Goal: Task Accomplishment & Management: Complete application form

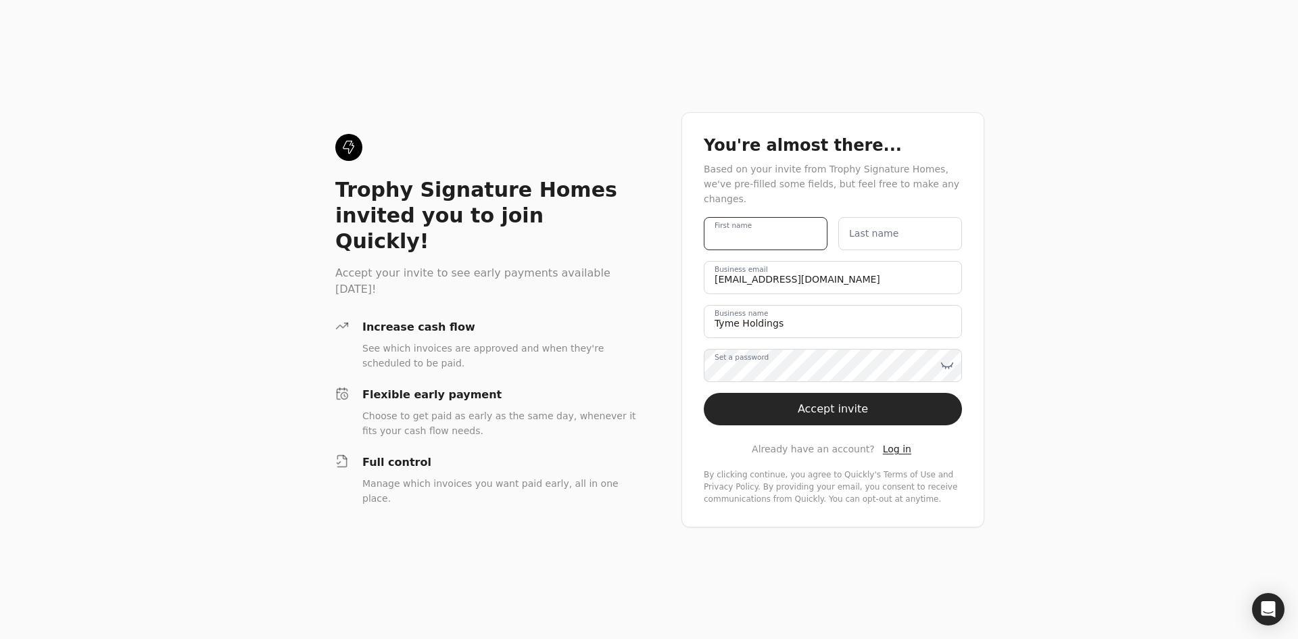
click at [779, 220] on name "First name" at bounding box center [766, 233] width 124 height 33
type name "Restoration"
type name "Solutions"
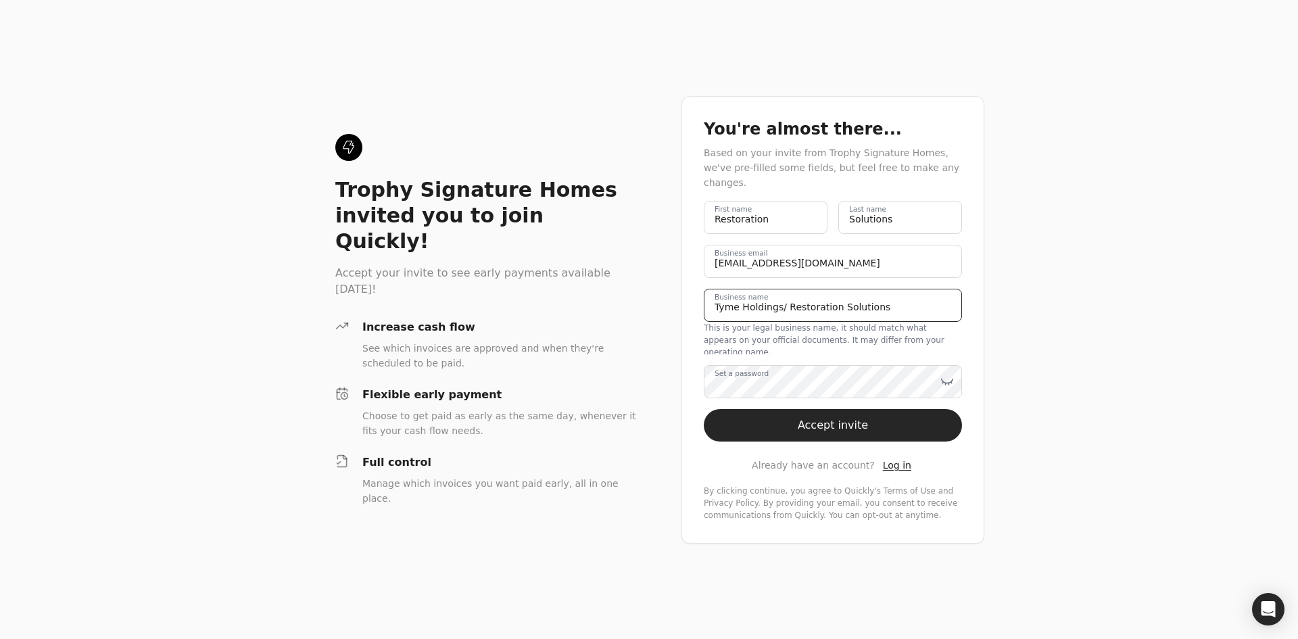
click at [776, 305] on name "Tyme Holdings/ Restoration Solutions" at bounding box center [833, 305] width 258 height 33
type name "Tyme Holdings DBA Restoration Solutions"
click at [749, 368] on label "Set a password" at bounding box center [742, 373] width 54 height 11
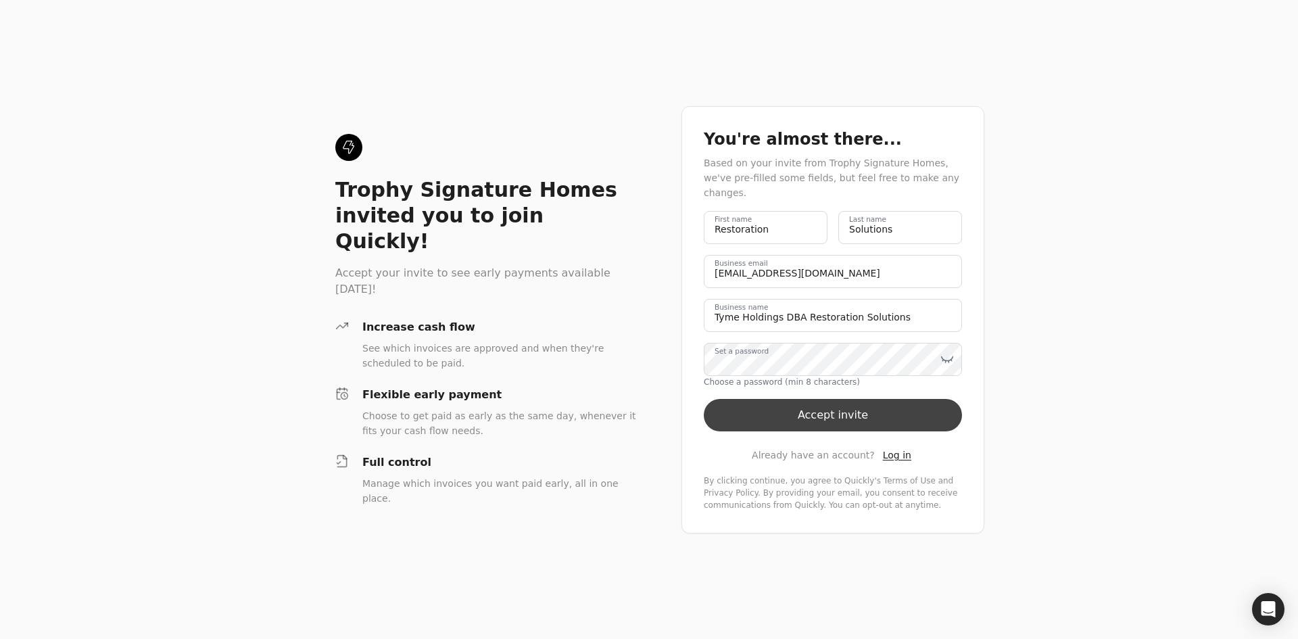
click at [838, 405] on button "Accept invite" at bounding box center [833, 415] width 258 height 32
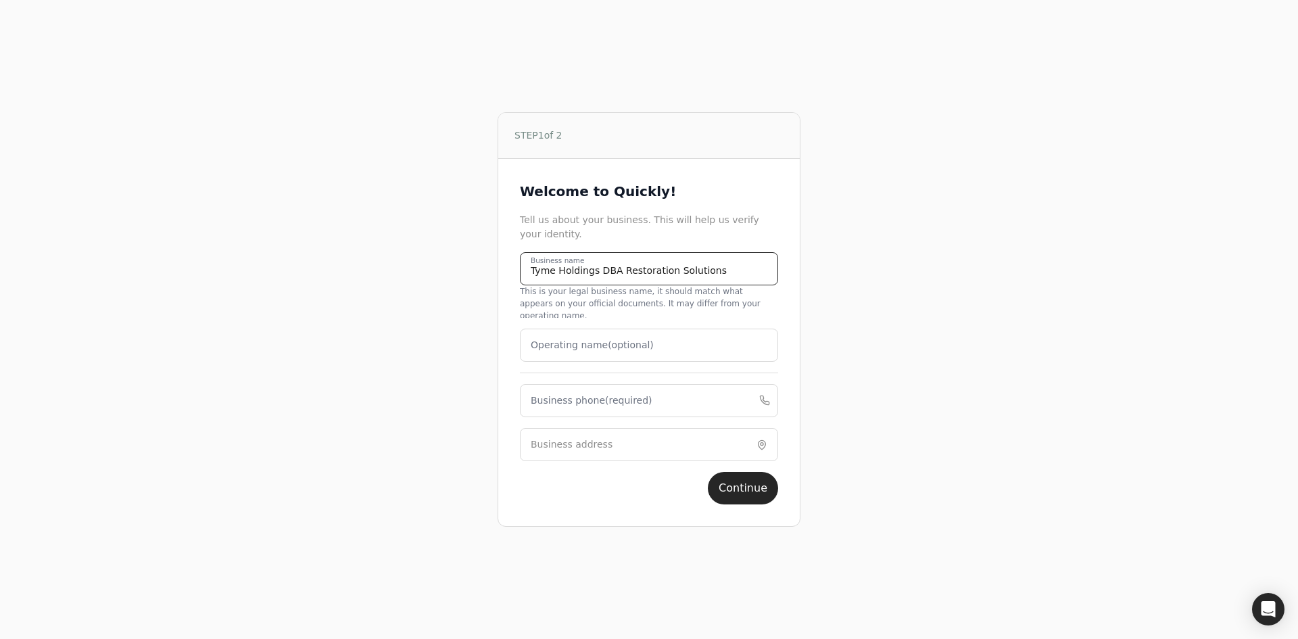
drag, startPoint x: 716, startPoint y: 279, endPoint x: 617, endPoint y: 289, distance: 99.3
click at [617, 289] on div "Tyme Holdings DBA Restoration Solutions Business name This is your legal busine…" at bounding box center [649, 285] width 258 height 66
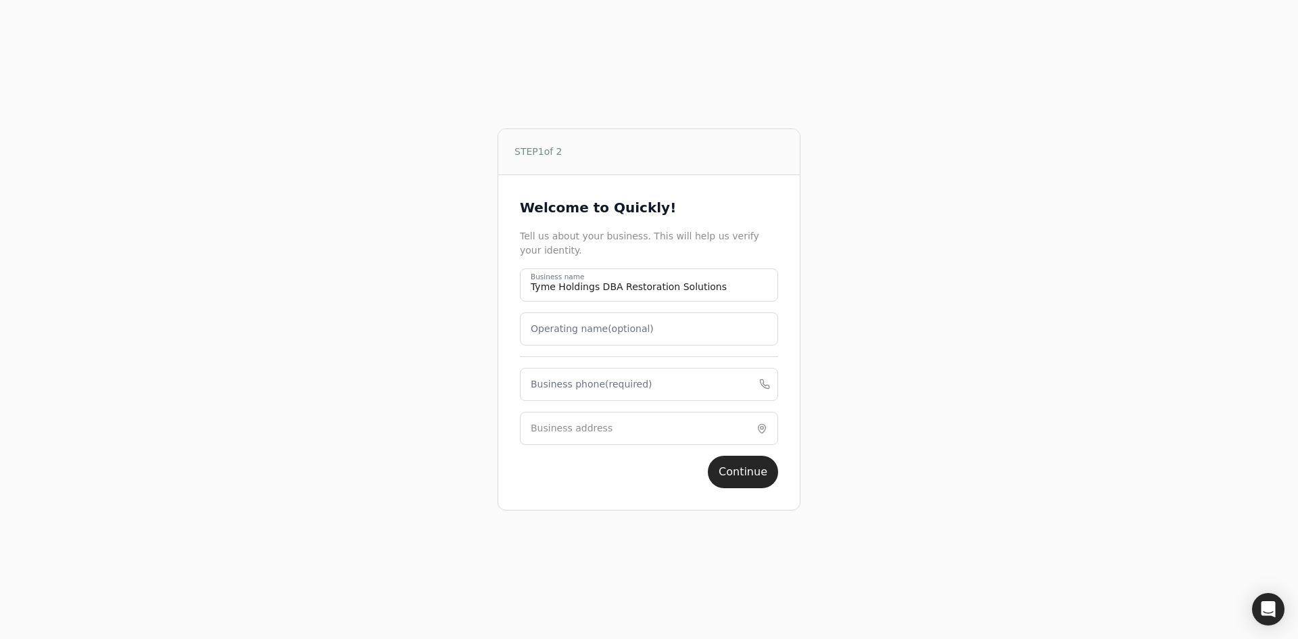
click at [626, 336] on label "Operating name (optional)" at bounding box center [592, 329] width 123 height 14
click at [626, 337] on name "Operating name (optional)" at bounding box center [649, 328] width 258 height 33
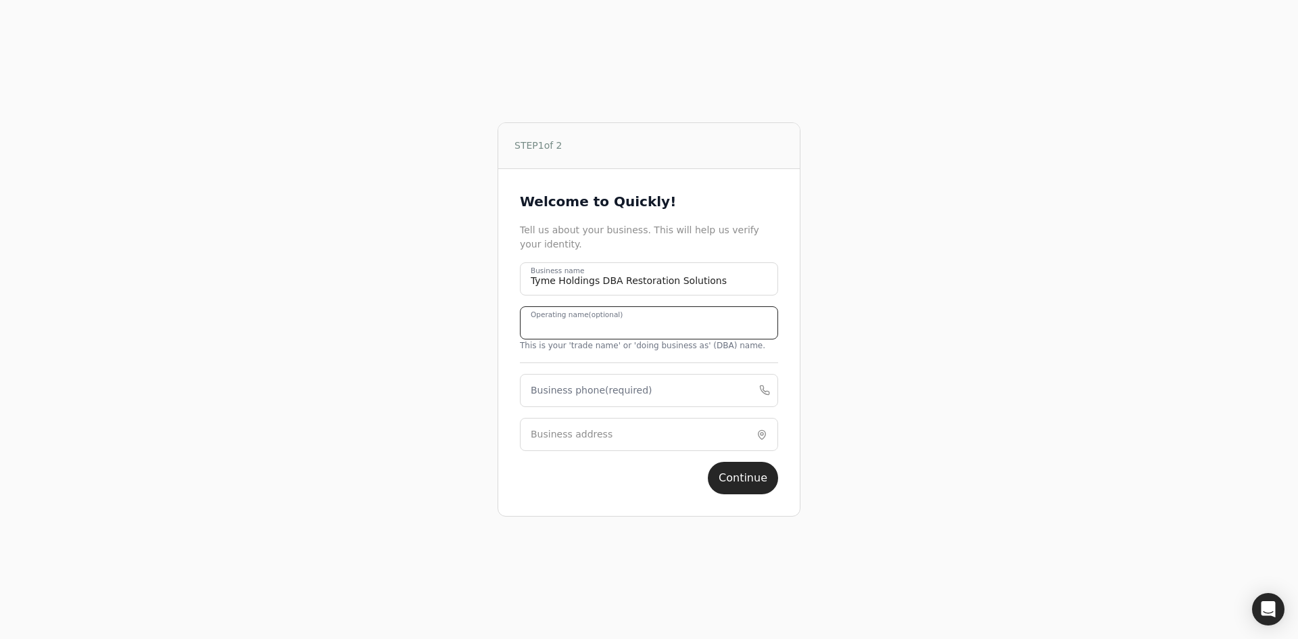
paste name "Restoration Solutions"
type name "Restoration Solutions"
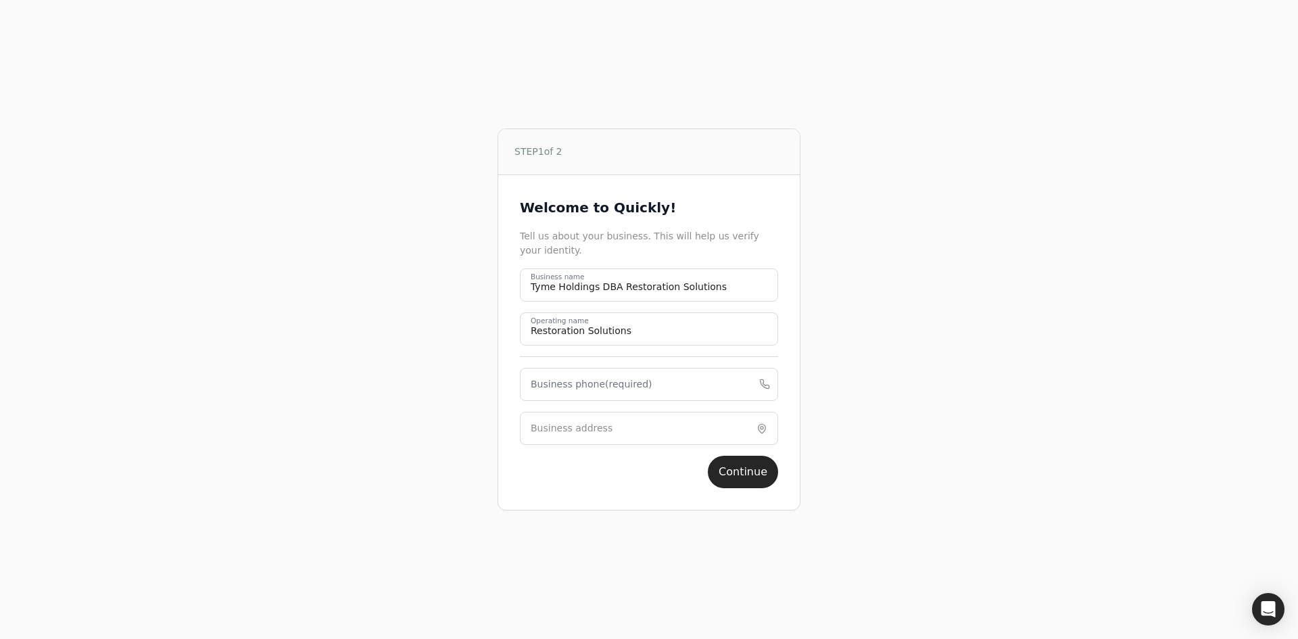
click at [611, 386] on label "Business phone (required)" at bounding box center [592, 384] width 122 height 14
click at [611, 386] on phone "Business phone (required)" at bounding box center [649, 384] width 258 height 33
type phone "9727906300"
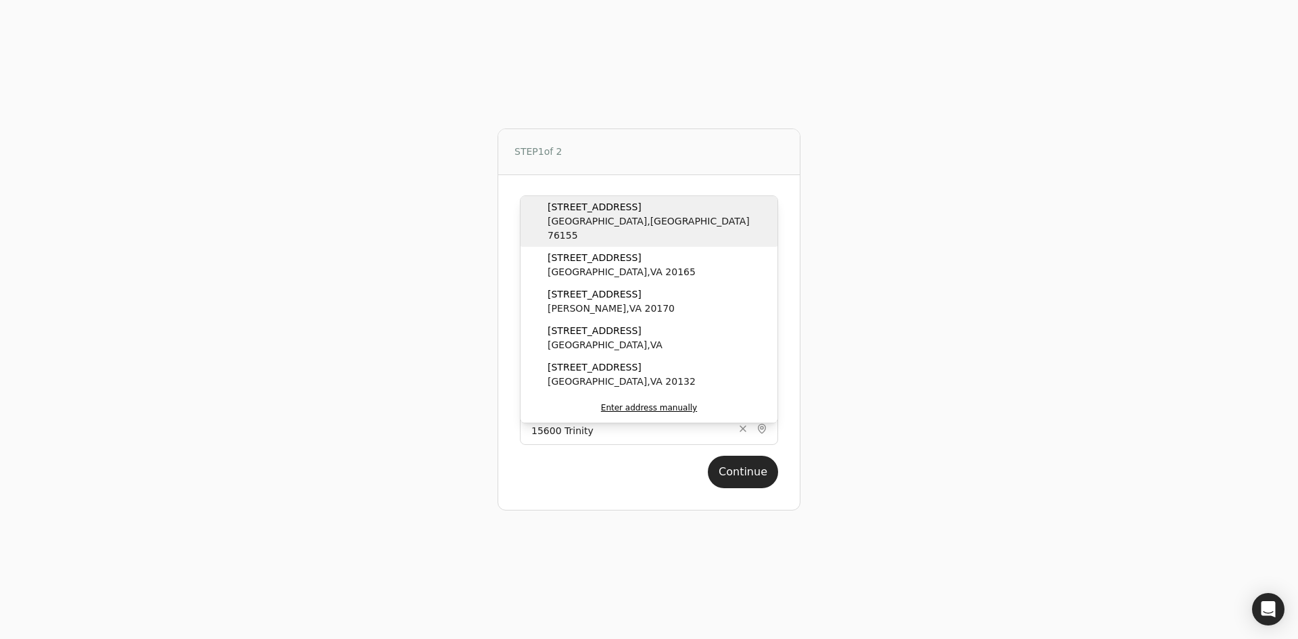
click at [578, 216] on span "[GEOGRAPHIC_DATA]" at bounding box center [660, 228] width 224 height 28
type input "[STREET_ADDRESS]"
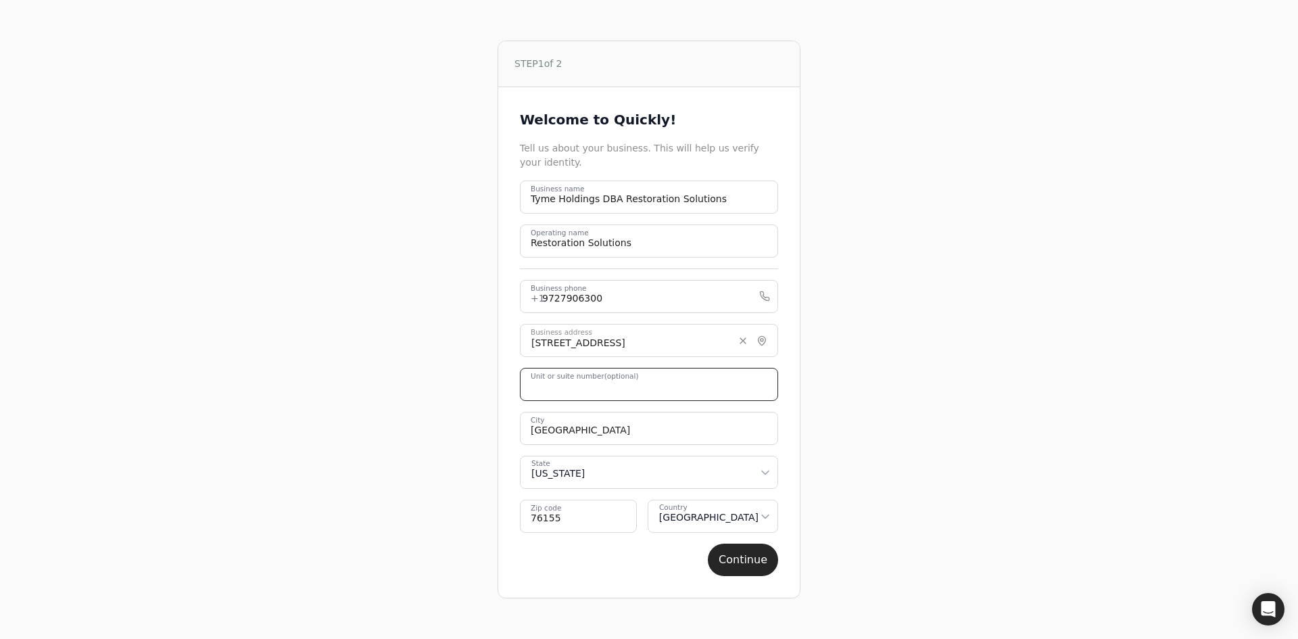
click at [673, 372] on number "Unit or suite number (optional)" at bounding box center [649, 384] width 258 height 33
type number "Suite 108"
click at [744, 564] on button "Continue" at bounding box center [743, 560] width 70 height 32
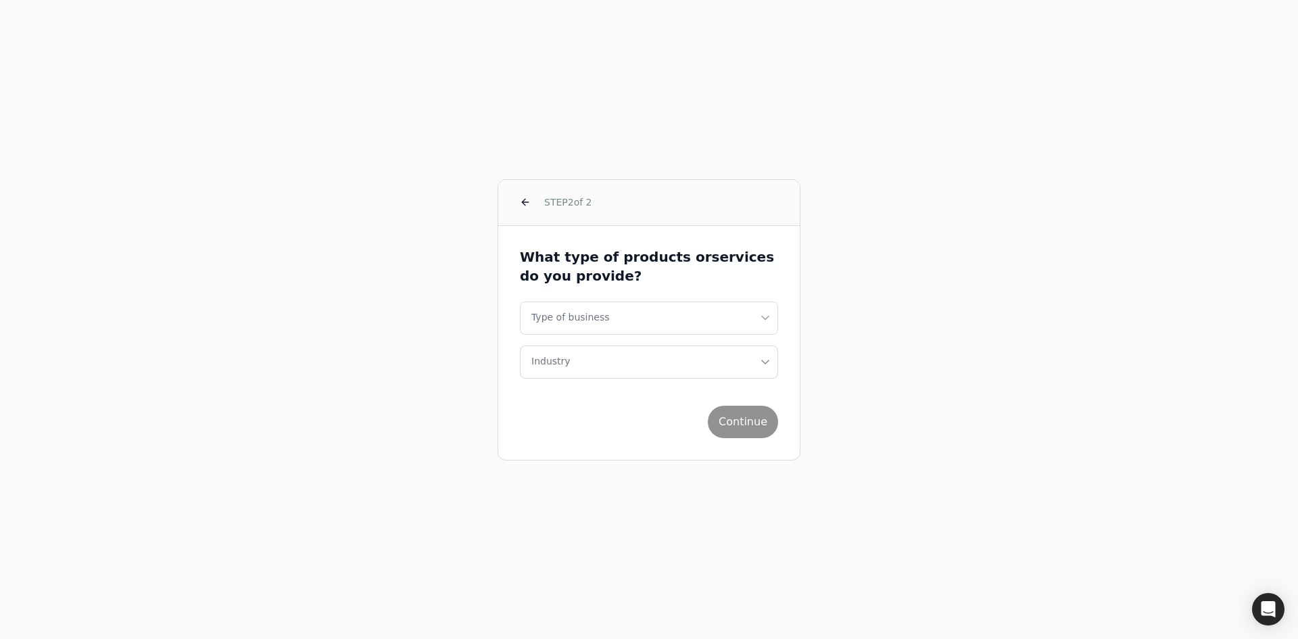
click at [592, 318] on html "STEP 2 of 2 What type of products or services do you provide? Type of business …" at bounding box center [649, 319] width 1298 height 639
select select "corporation"
click at [610, 364] on button "Industry" at bounding box center [649, 362] width 258 height 33
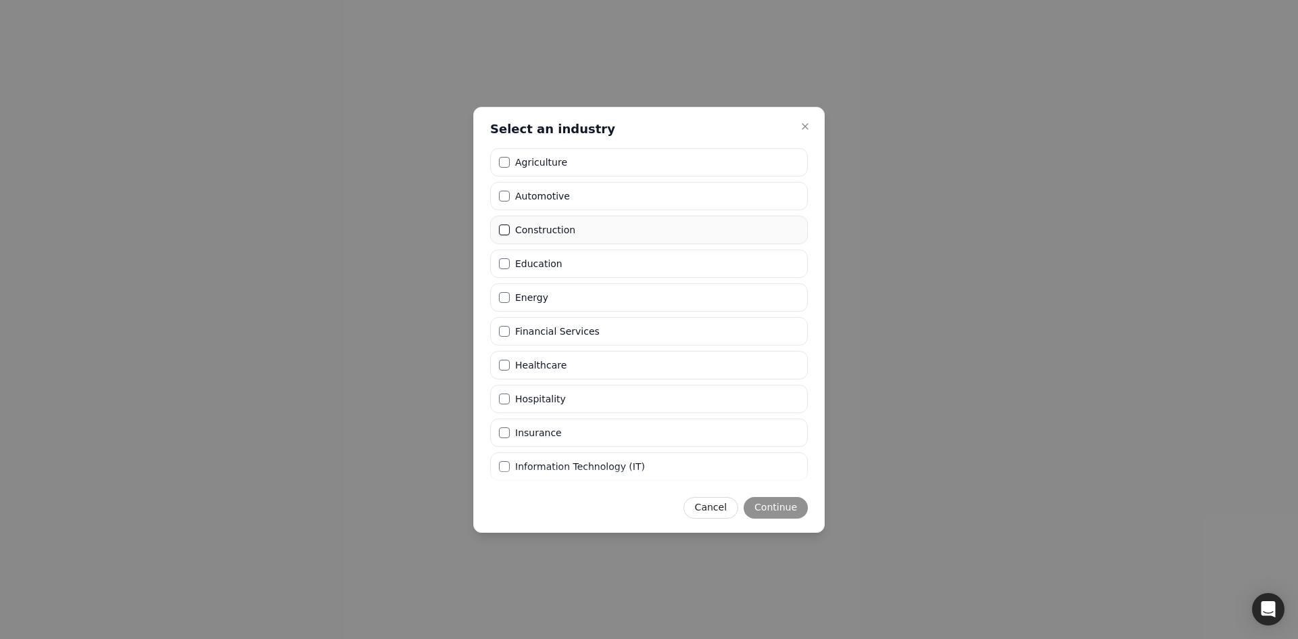
click at [506, 233] on button "Construction" at bounding box center [504, 229] width 11 height 11
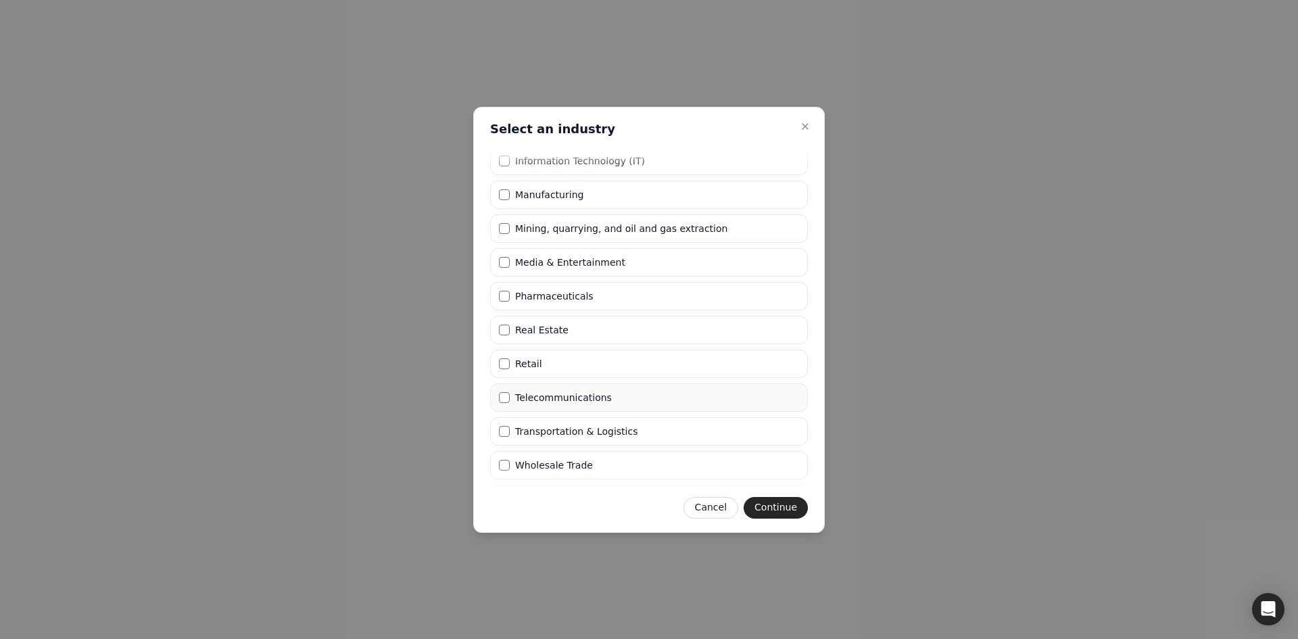
scroll to position [333, 0]
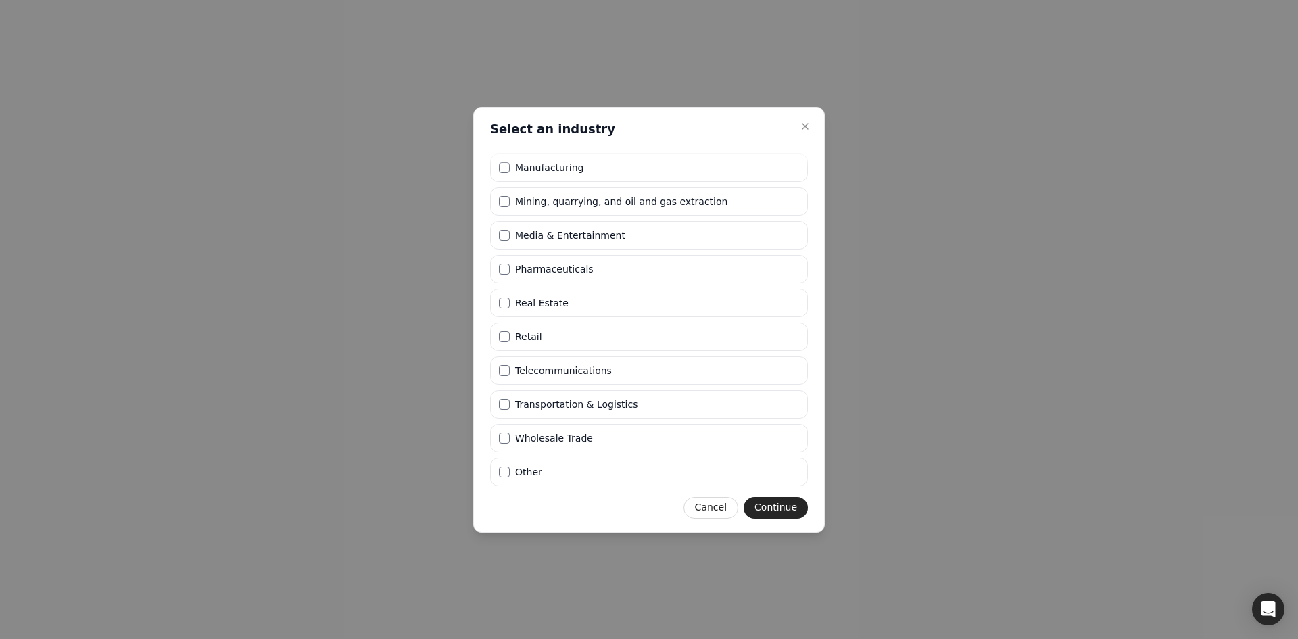
drag, startPoint x: 778, startPoint y: 496, endPoint x: 420, endPoint y: 481, distance: 358.7
click at [425, 431] on body "STEP 2 of 2 What type of products or services do you provide? Type of business …" at bounding box center [649, 319] width 1298 height 639
click at [500, 473] on button "Other" at bounding box center [504, 472] width 11 height 11
click at [797, 505] on button "Continue" at bounding box center [776, 508] width 64 height 22
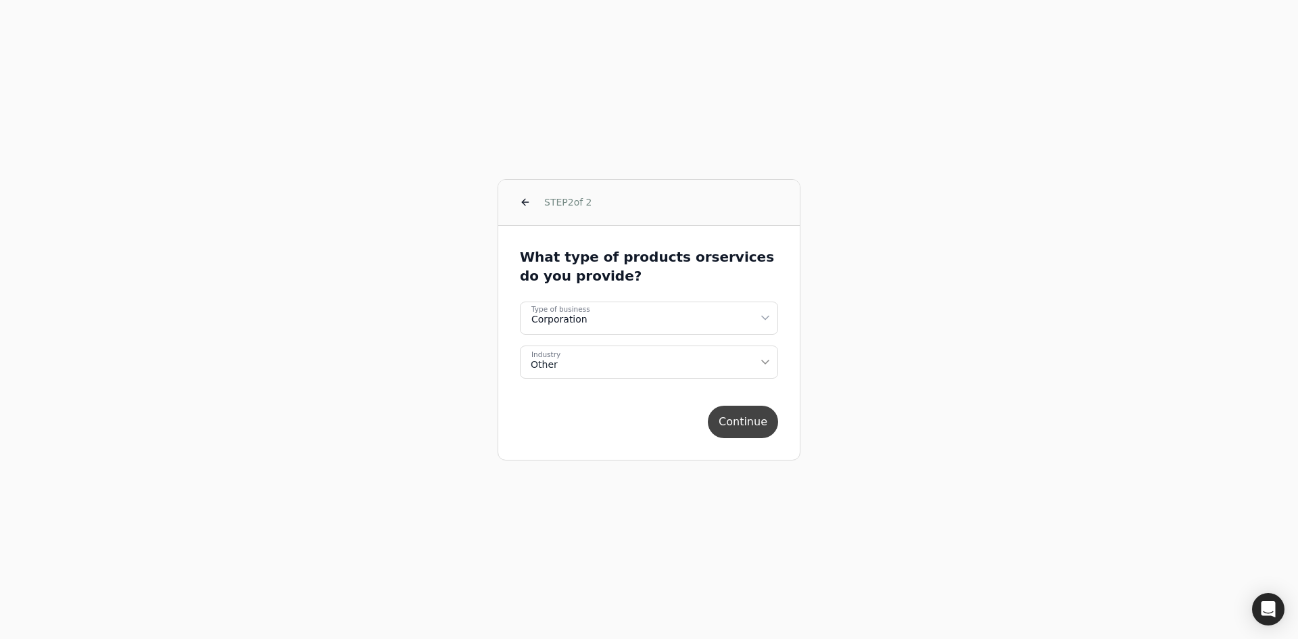
click at [760, 419] on button "Continue" at bounding box center [743, 422] width 70 height 32
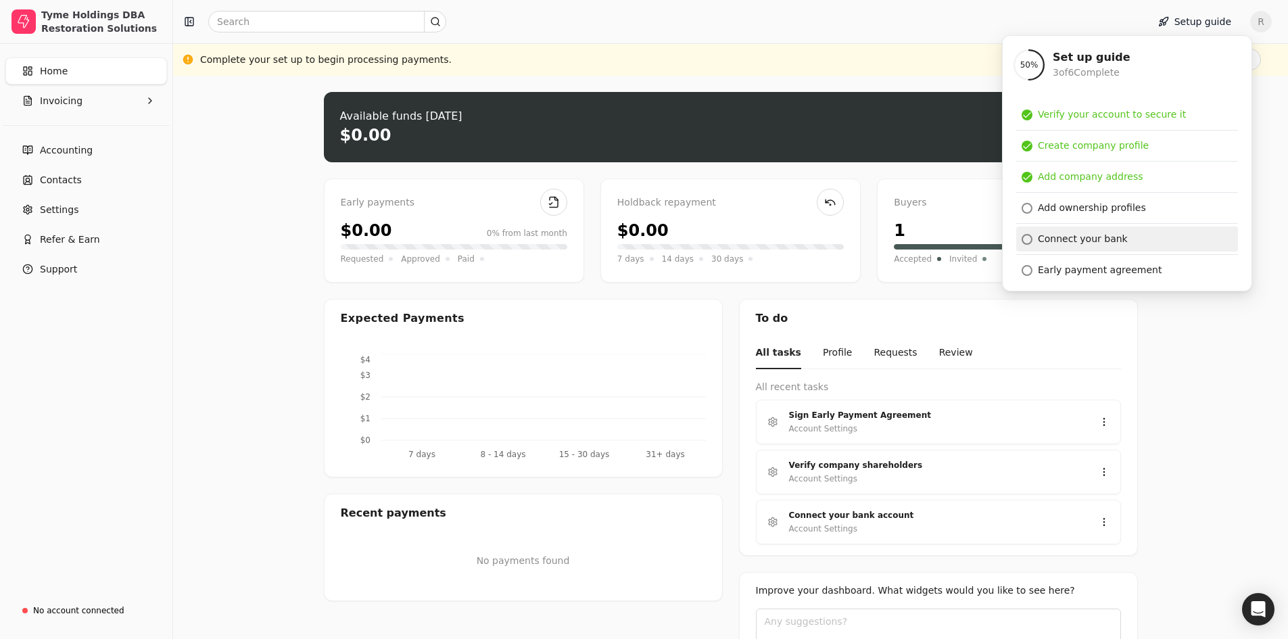
click at [1054, 239] on div "Connect your bank" at bounding box center [1083, 239] width 90 height 14
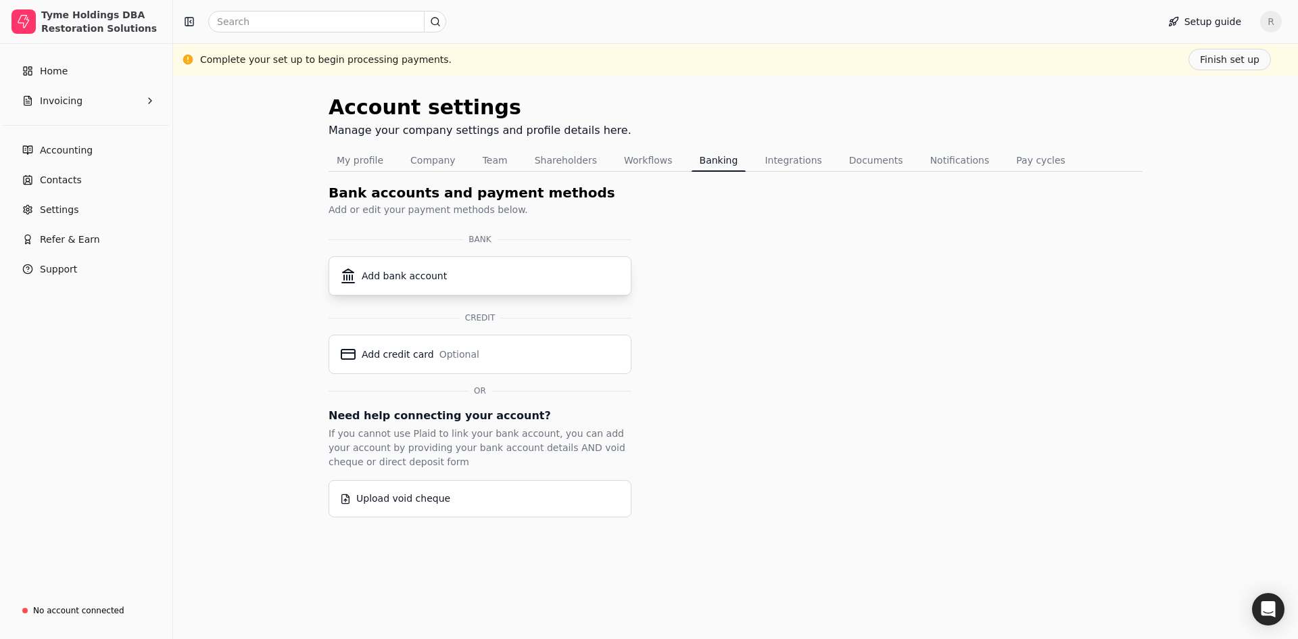
click at [396, 279] on div "Add bank account" at bounding box center [404, 276] width 85 height 14
click at [1236, 63] on button "Finish set up" at bounding box center [1230, 60] width 82 height 22
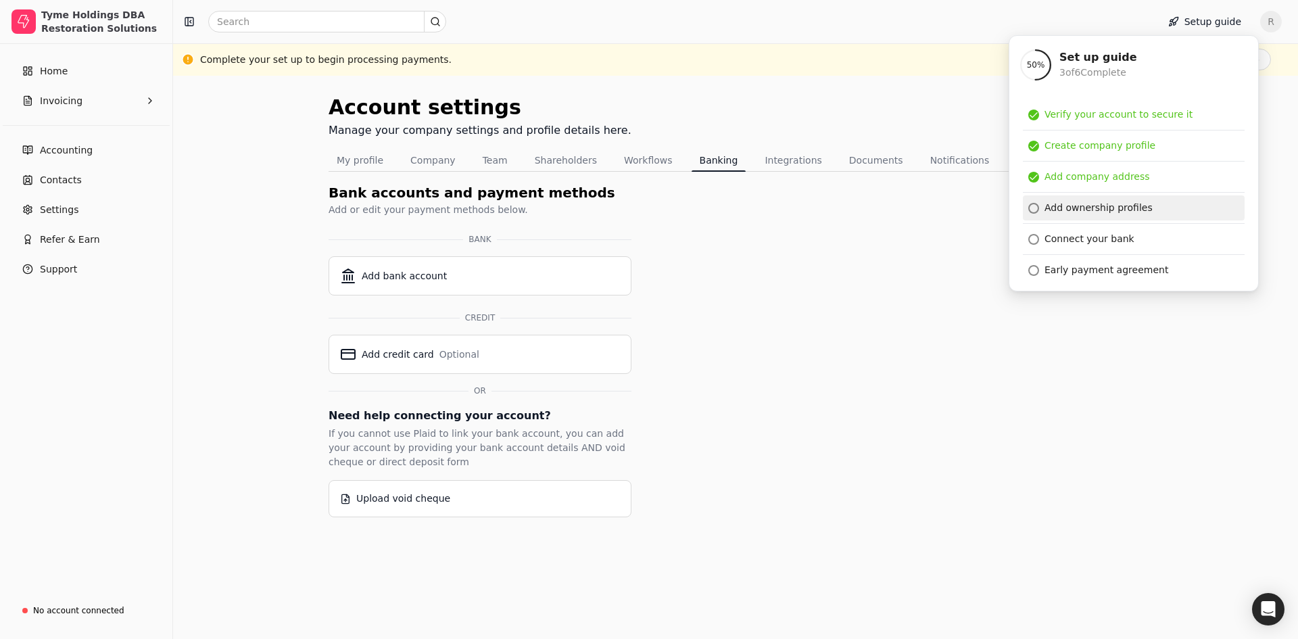
click at [1057, 209] on div "Add ownership profiles" at bounding box center [1099, 208] width 108 height 14
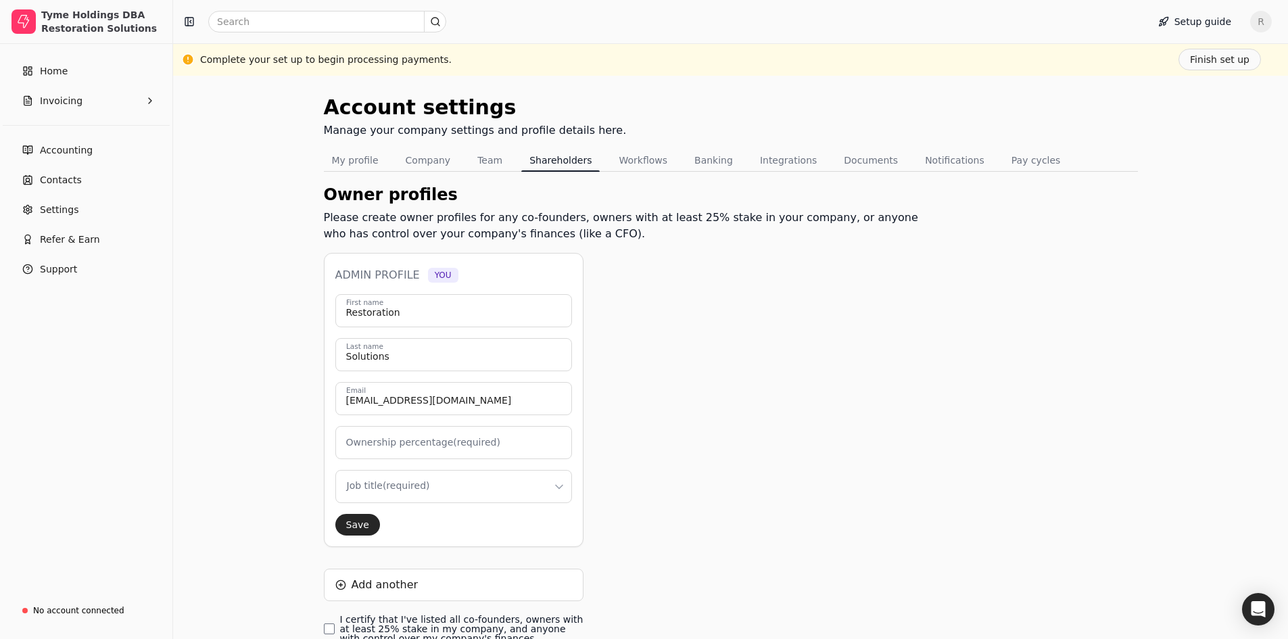
click at [400, 437] on label "Ownership percentage (required)" at bounding box center [423, 442] width 154 height 14
click at [400, 437] on input "Ownership percentage (required)" at bounding box center [453, 442] width 237 height 33
click at [650, 425] on div "Owner profiles Please create owner profiles for any co-founders, owners with at…" at bounding box center [627, 449] width 606 height 533
click at [338, 161] on button "My profile" at bounding box center [355, 160] width 63 height 22
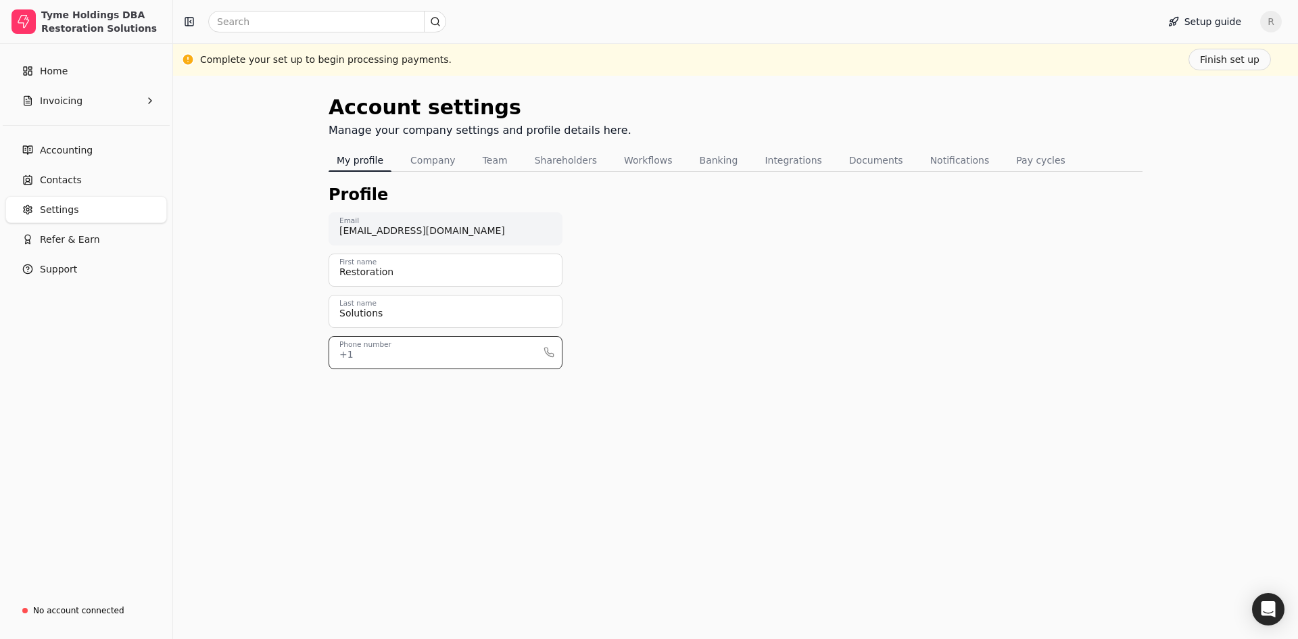
click at [379, 362] on input "Phone number" at bounding box center [446, 352] width 234 height 33
type input "9727906300"
click at [429, 154] on button "Company" at bounding box center [433, 160] width 62 height 22
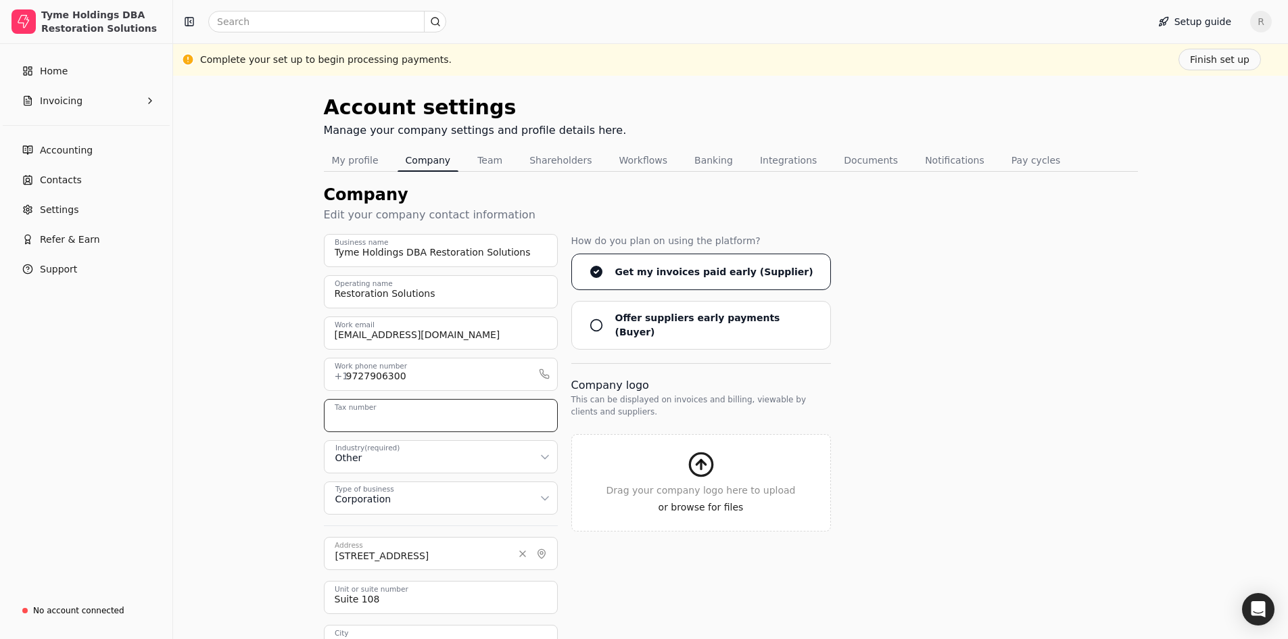
click at [429, 416] on input "Tax number" at bounding box center [441, 415] width 234 height 33
type input "[US_EMPLOYER_IDENTIFICATION_NUMBER]"
click at [1271, 18] on span "R" at bounding box center [1261, 22] width 22 height 22
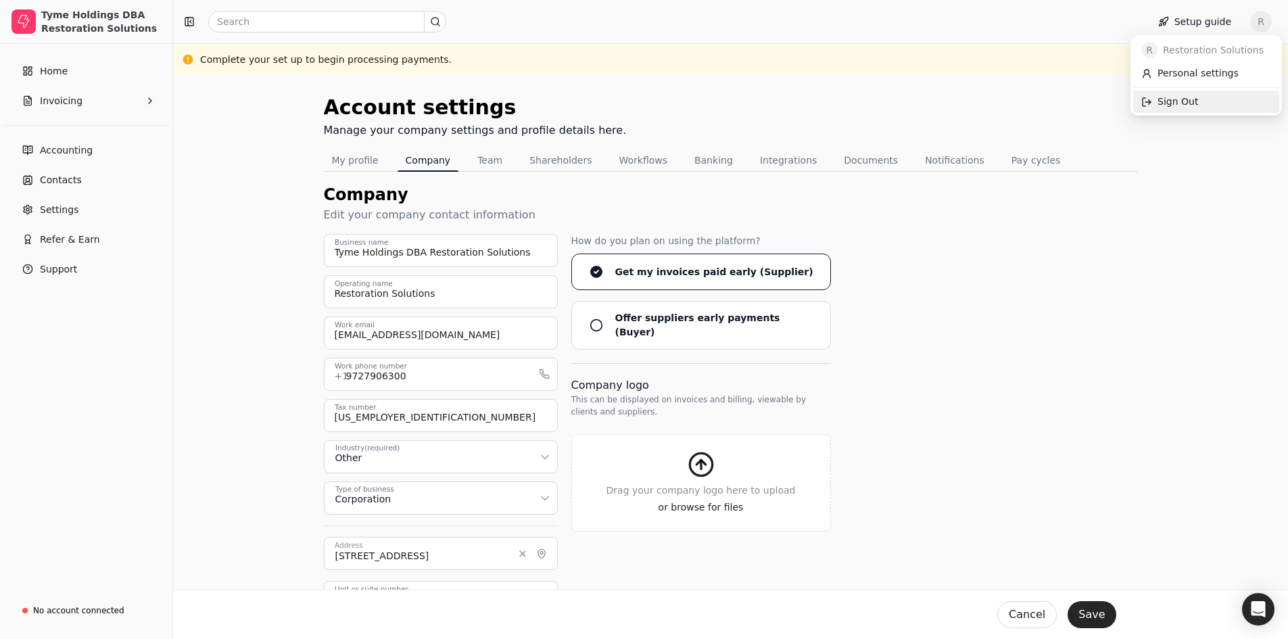
click at [1183, 102] on span "Sign Out" at bounding box center [1178, 102] width 41 height 14
